Goal: Task Accomplishment & Management: Complete application form

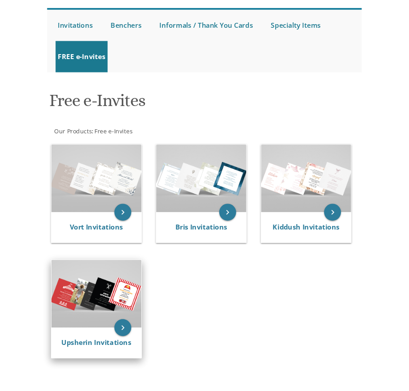
scroll to position [134, 0]
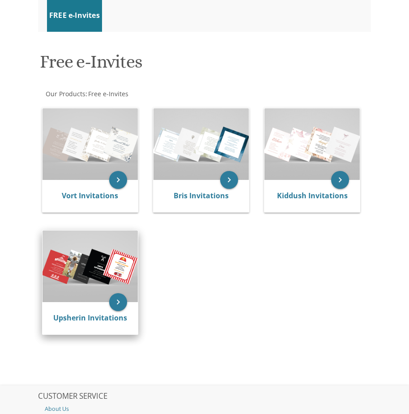
click at [64, 273] on img at bounding box center [89, 266] width 95 height 72
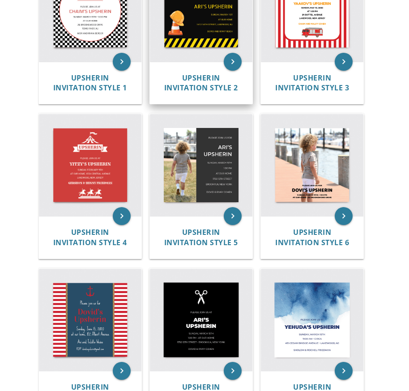
scroll to position [324, 0]
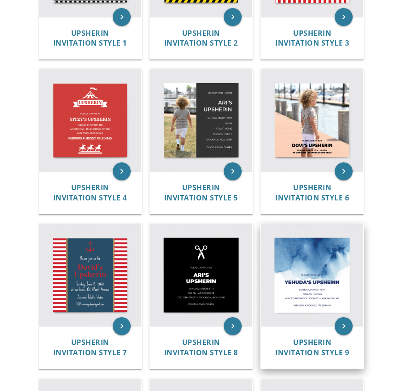
click at [336, 248] on img at bounding box center [312, 275] width 102 height 102
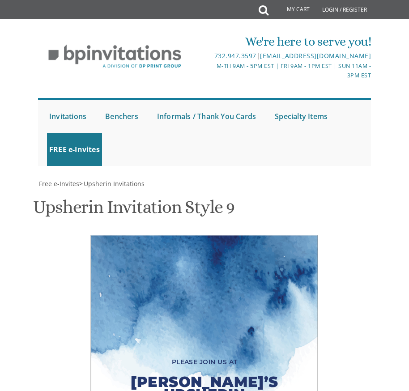
scroll to position [313, 0]
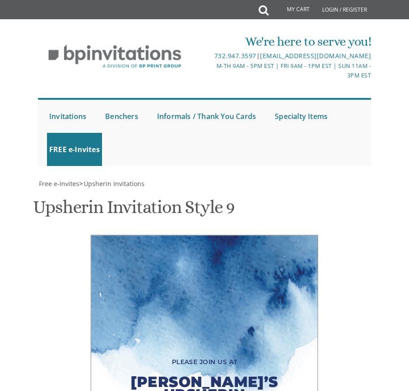
drag, startPoint x: 187, startPoint y: 279, endPoint x: 147, endPoint y: 279, distance: 39.4
type textarea "[PERSON_NAME]'s Upsherin"
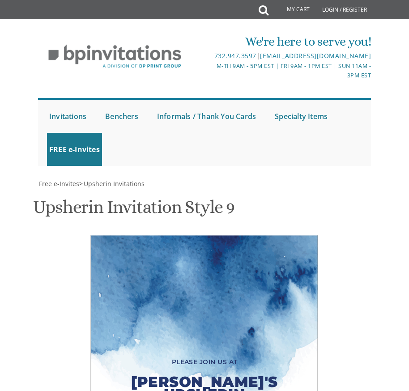
drag, startPoint x: 213, startPoint y: 304, endPoint x: 188, endPoint y: 304, distance: 25.1
drag, startPoint x: 190, startPoint y: 313, endPoint x: 165, endPoint y: 313, distance: 25.5
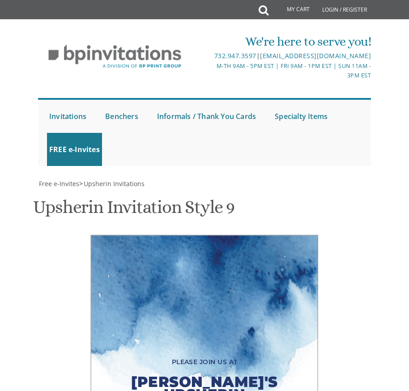
drag, startPoint x: 235, startPoint y: 325, endPoint x: 163, endPoint y: 323, distance: 71.6
type textarea "Sunday, October 19th 1:00 PM- 3:00 PM • Gelb House 10 King Solomon Drive• Lakew…"
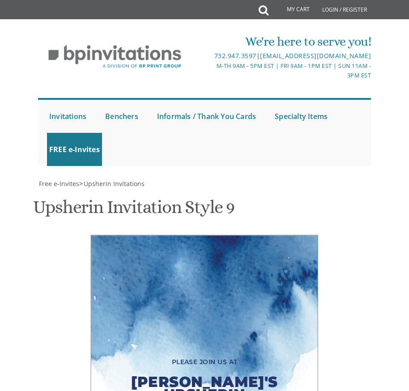
drag, startPoint x: 238, startPoint y: 346, endPoint x: 127, endPoint y: 351, distance: 110.1
type textarea "Avinoam and Rivky Gelb"
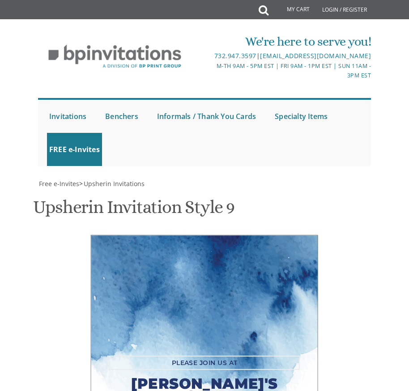
drag, startPoint x: 217, startPoint y: 231, endPoint x: 202, endPoint y: 231, distance: 14.3
type textarea "Please join us in our Simcha"
